Goal: Transaction & Acquisition: Obtain resource

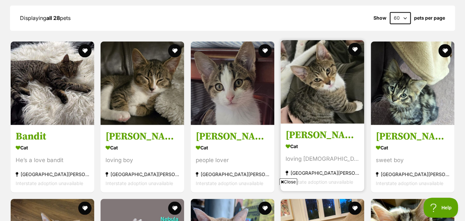
scroll to position [723, 0]
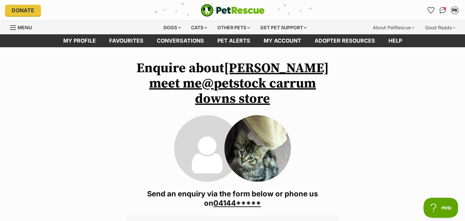
drag, startPoint x: 155, startPoint y: 71, endPoint x: 161, endPoint y: 89, distance: 19.3
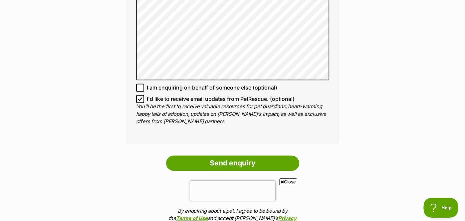
scroll to position [560, 0]
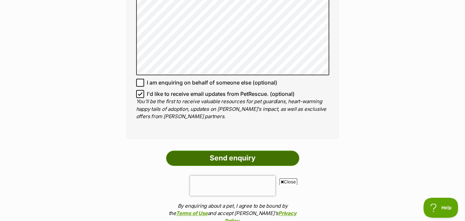
click at [218, 150] on input "Send enquiry" at bounding box center [232, 157] width 133 height 15
click at [254, 150] on input "Send enquiry" at bounding box center [232, 157] width 133 height 15
click at [192, 150] on input "Send enquiry" at bounding box center [232, 157] width 133 height 15
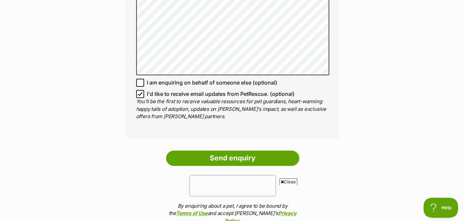
scroll to position [624, 0]
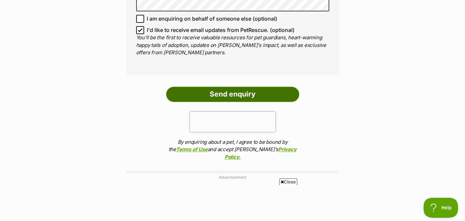
click at [235, 87] on input "Send enquiry" at bounding box center [232, 94] width 133 height 15
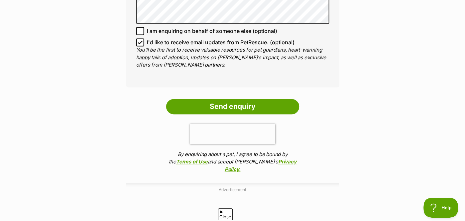
scroll to position [612, 0]
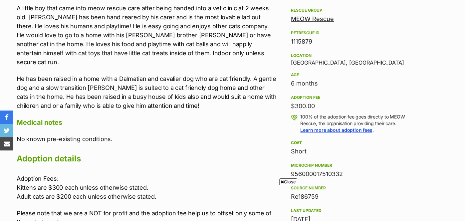
scroll to position [329, 0]
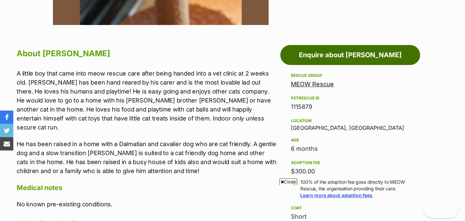
click at [335, 52] on link "Enquire about Romeo" at bounding box center [350, 55] width 140 height 20
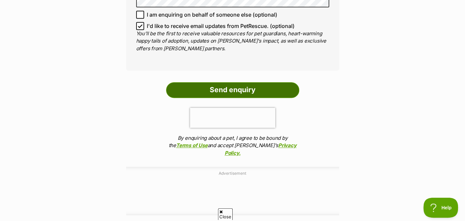
click at [233, 82] on input "Send enquiry" at bounding box center [232, 89] width 133 height 15
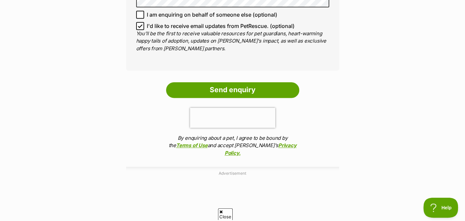
scroll to position [496, 0]
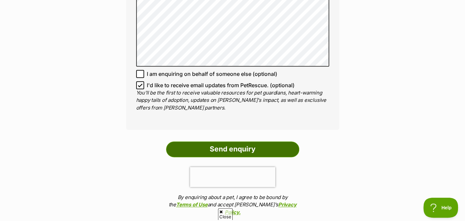
click at [231, 141] on input "Send enquiry" at bounding box center [232, 148] width 133 height 15
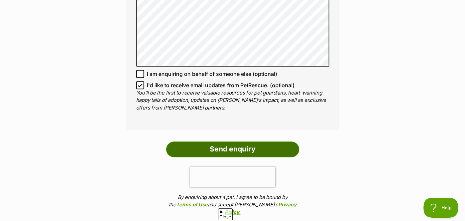
click at [231, 141] on input "Send enquiry" at bounding box center [232, 148] width 133 height 15
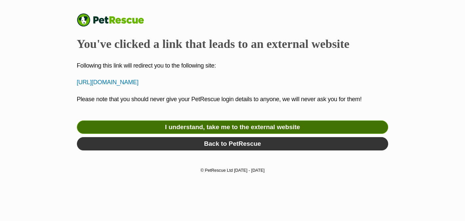
click at [216, 125] on link "I understand, take me to the external website" at bounding box center [233, 127] width 312 height 13
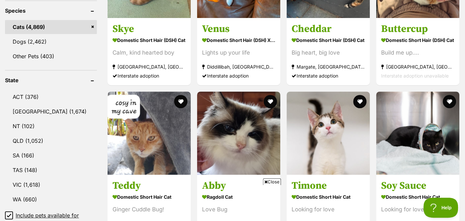
scroll to position [296, 0]
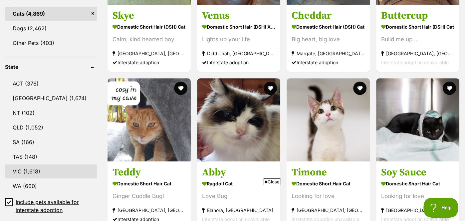
click at [25, 168] on link "VIC (1,618)" at bounding box center [51, 171] width 92 height 14
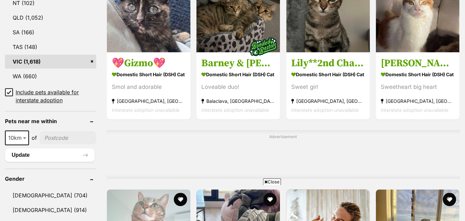
scroll to position [519, 0]
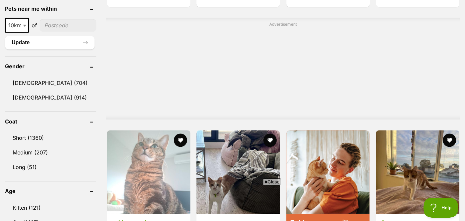
click at [18, 25] on span "10km" at bounding box center [17, 25] width 23 height 9
click at [14, 24] on span "10km" at bounding box center [17, 25] width 23 height 9
select select "25"
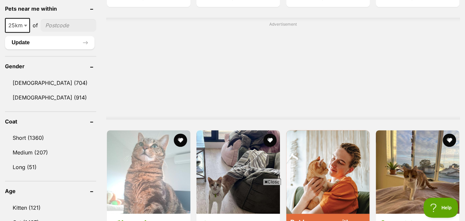
click at [68, 20] on input"] "postcode" at bounding box center [69, 25] width 56 height 13
type input"] "3931"
click at [46, 46] on button "Update" at bounding box center [50, 42] width 90 height 13
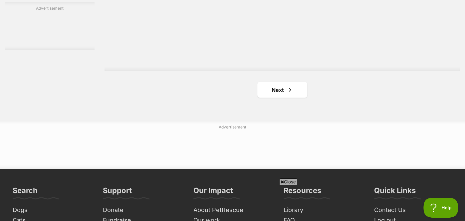
scroll to position [1229, 0]
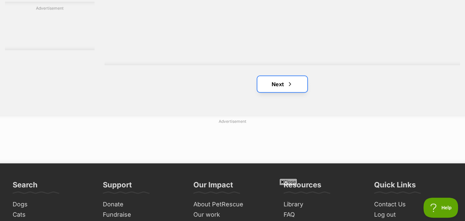
click at [293, 92] on link "Next" at bounding box center [282, 84] width 50 height 16
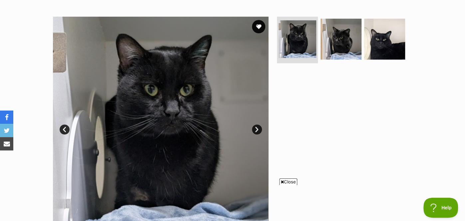
scroll to position [119, 0]
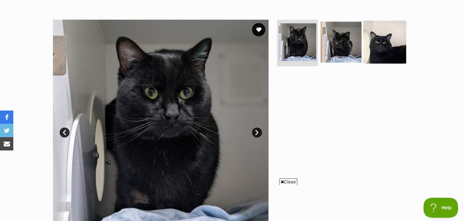
click at [397, 34] on img at bounding box center [384, 42] width 43 height 43
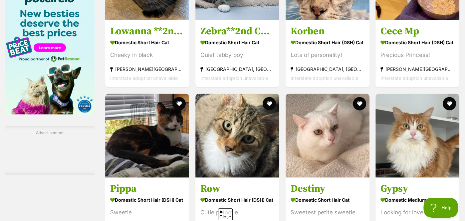
scroll to position [882, 0]
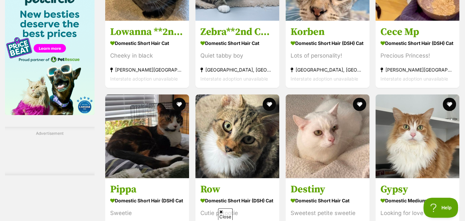
click at [286, 115] on img at bounding box center [328, 137] width 84 height 84
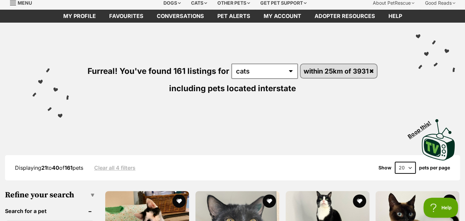
scroll to position [0, 0]
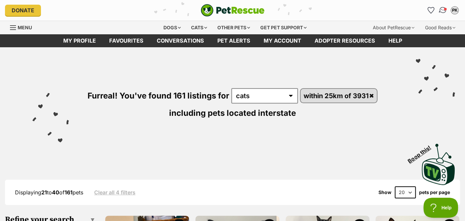
click at [446, 9] on span "Conversations" at bounding box center [445, 8] width 3 height 3
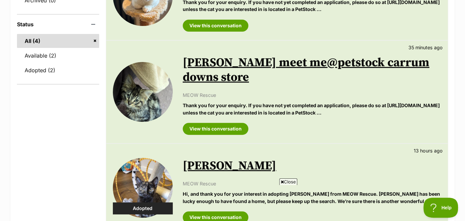
click at [269, 58] on link "[PERSON_NAME] meet me@petstock carrum downs store" at bounding box center [306, 70] width 247 height 30
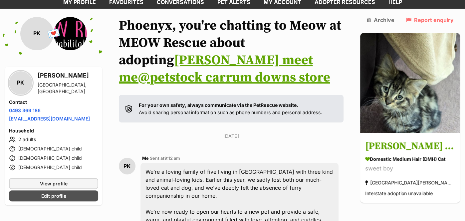
scroll to position [49, 0]
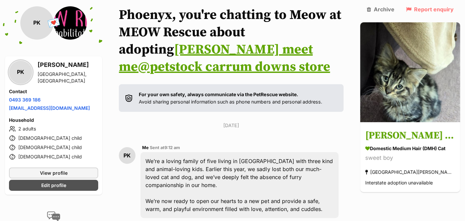
click at [177, 51] on link "[PERSON_NAME] meet me@petstock carrum downs store" at bounding box center [224, 58] width 211 height 34
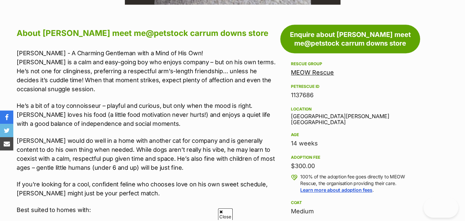
click at [297, 75] on link "MEOW Rescue" at bounding box center [312, 72] width 43 height 7
click at [295, 71] on link "MEOW Rescue" at bounding box center [312, 72] width 43 height 7
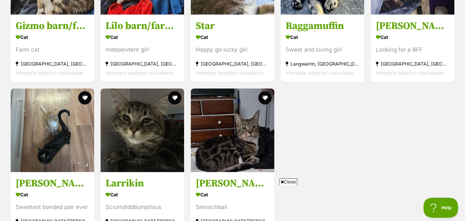
scroll to position [1463, 0]
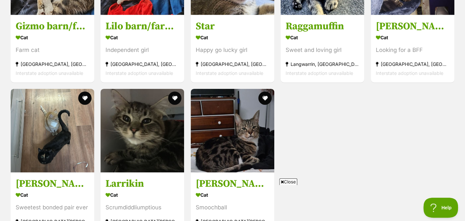
click at [258, 97] on img at bounding box center [233, 131] width 84 height 84
